Goal: Find specific page/section: Find specific page/section

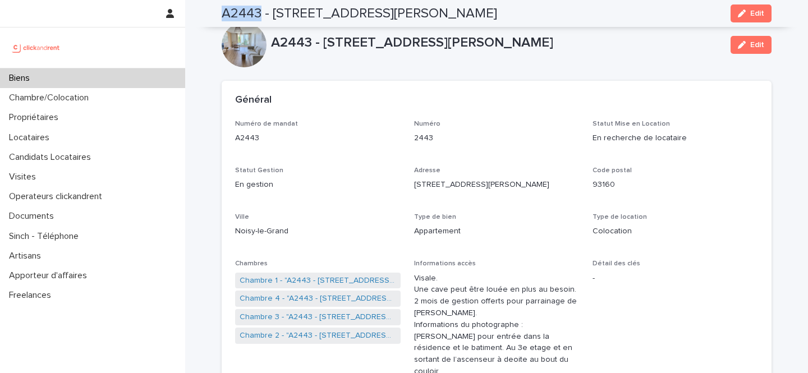
click at [105, 75] on div "Biens" at bounding box center [92, 78] width 185 height 20
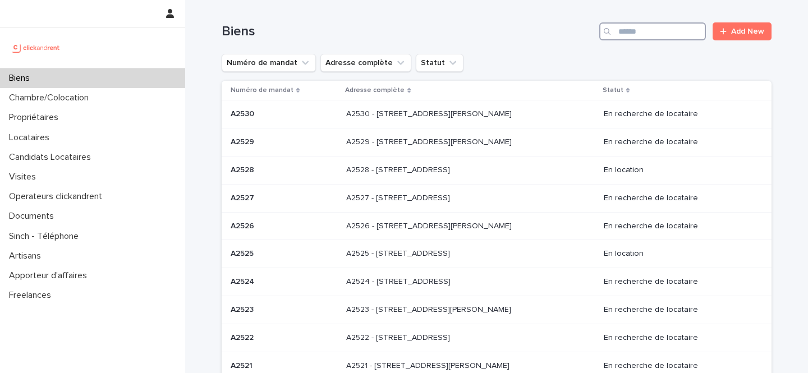
click at [632, 38] on input "Search" at bounding box center [653, 31] width 107 height 18
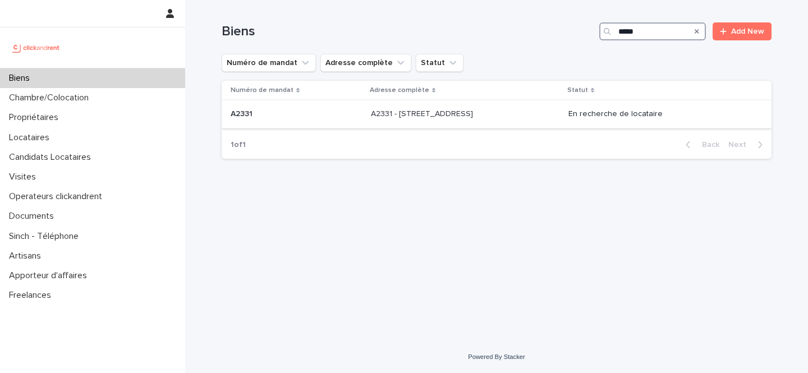
type input "*****"
click at [427, 113] on p "A2331 - [STREET_ADDRESS]" at bounding box center [423, 113] width 104 height 12
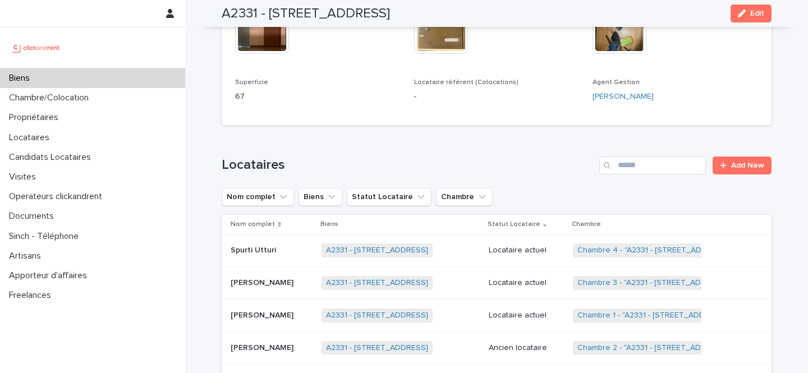
scroll to position [675, 0]
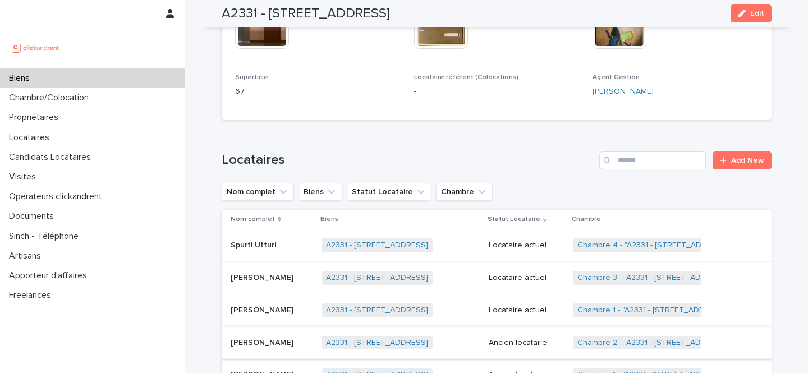
click at [615, 339] on link "Chambre 2 - "A2331 - [STREET_ADDRESS]"" at bounding box center [655, 344] width 154 height 10
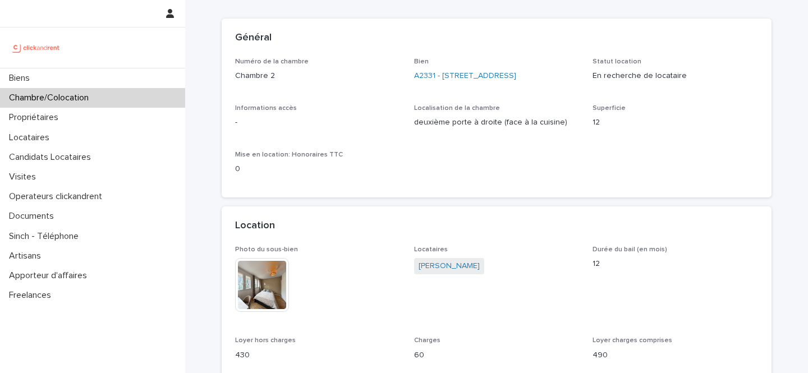
scroll to position [68, 0]
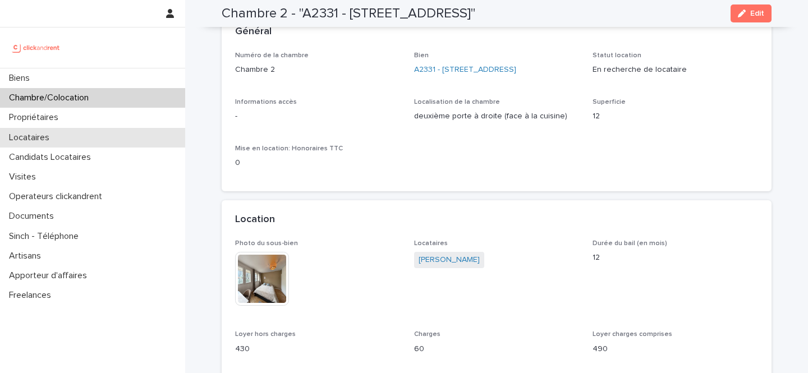
click at [77, 136] on div "Locataires" at bounding box center [92, 138] width 185 height 20
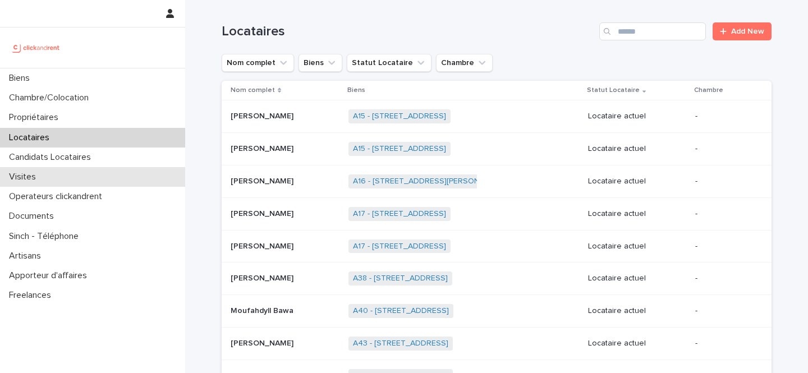
click at [117, 175] on div "Visites" at bounding box center [92, 177] width 185 height 20
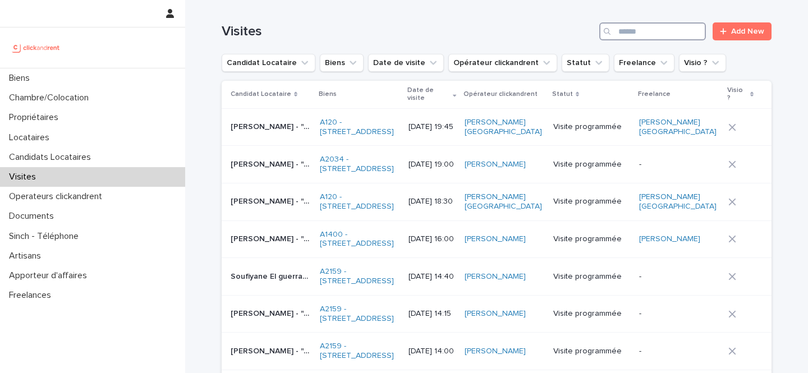
click at [673, 32] on input "Search" at bounding box center [653, 31] width 107 height 18
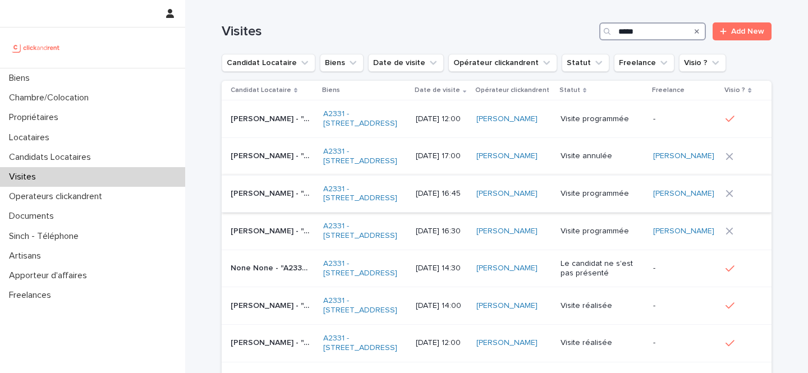
type input "*****"
click at [292, 199] on p "[PERSON_NAME] - "A2331 - [STREET_ADDRESS]"" at bounding box center [272, 193] width 83 height 12
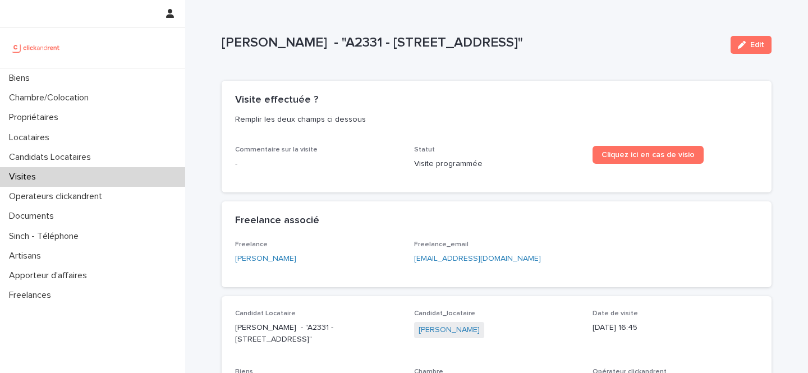
click at [319, 43] on p "[PERSON_NAME] - "A2331 - [STREET_ADDRESS]"" at bounding box center [472, 43] width 500 height 16
drag, startPoint x: 319, startPoint y: 43, endPoint x: 258, endPoint y: 42, distance: 60.6
click at [258, 42] on p "[PERSON_NAME] - "A2331 - [STREET_ADDRESS]"" at bounding box center [472, 43] width 500 height 16
copy p "[PERSON_NAME]"
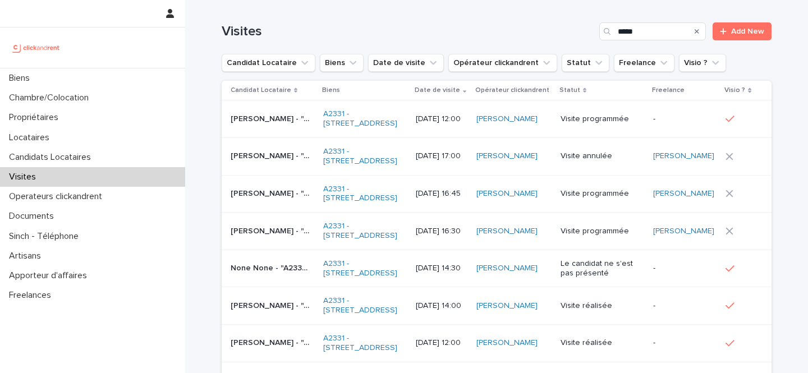
click at [266, 236] on p "[PERSON_NAME] - "A2331 - [STREET_ADDRESS]"" at bounding box center [272, 231] width 83 height 12
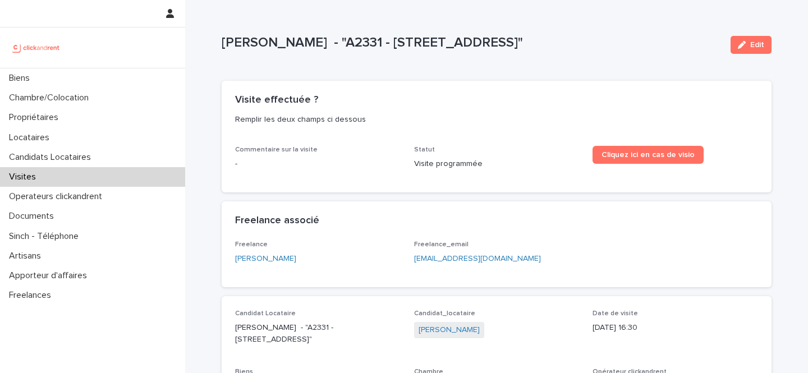
click at [315, 37] on p "[PERSON_NAME] - "A2331 - [STREET_ADDRESS]"" at bounding box center [472, 43] width 500 height 16
drag, startPoint x: 315, startPoint y: 37, endPoint x: 257, endPoint y: 41, distance: 58.0
click at [257, 41] on p "[PERSON_NAME] - "A2331 - [STREET_ADDRESS]"" at bounding box center [472, 43] width 500 height 16
click at [231, 40] on p "[PERSON_NAME] - "A2331 - [STREET_ADDRESS]"" at bounding box center [472, 43] width 500 height 16
drag, startPoint x: 231, startPoint y: 40, endPoint x: 277, endPoint y: 40, distance: 46.0
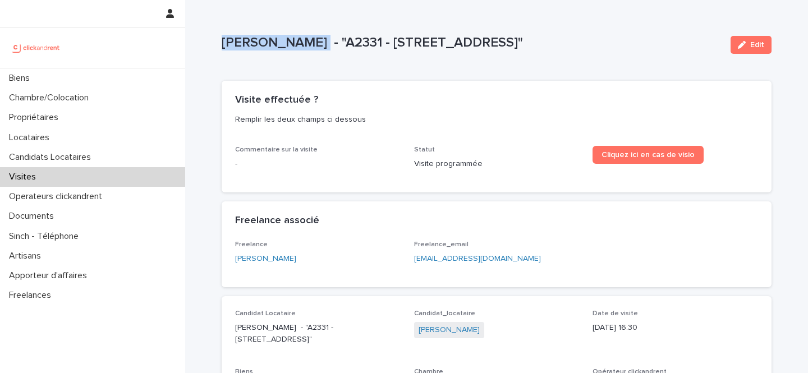
click at [277, 40] on p "[PERSON_NAME] - "A2331 - [STREET_ADDRESS]"" at bounding box center [472, 43] width 500 height 16
copy p "[PERSON_NAME]"
